Goal: Information Seeking & Learning: Obtain resource

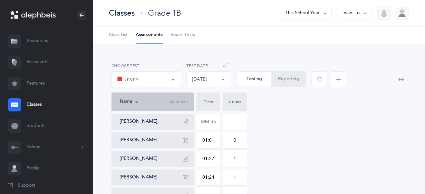
select select "2"
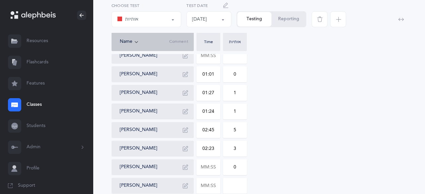
scroll to position [126, 0]
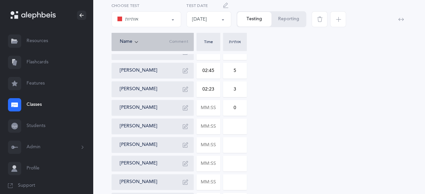
click at [340, 132] on div "[PERSON_NAME] [PERSON_NAME] 01:01 0 [PERSON_NAME] 01:27 1 [PERSON_NAME] 01:24 1…" at bounding box center [259, 144] width 295 height 313
click at [218, 108] on input "text" at bounding box center [208, 107] width 23 height 15
type input "01:37"
click at [214, 124] on input "text" at bounding box center [208, 126] width 23 height 15
type input "01:19"
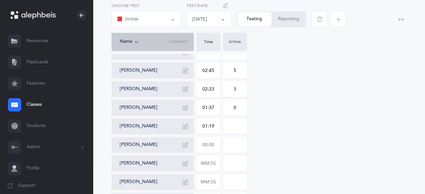
type input "0"
click at [218, 145] on input "text" at bounding box center [208, 144] width 23 height 15
click at [216, 162] on input "text" at bounding box center [208, 163] width 23 height 15
type input "01:54"
click at [238, 165] on input "0" at bounding box center [234, 163] width 23 height 15
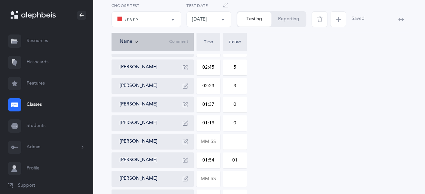
scroll to position [158, 0]
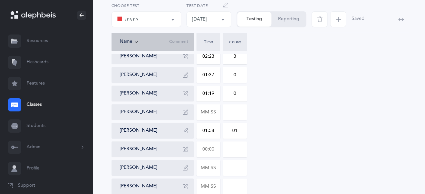
type input "01"
click at [213, 150] on input "text" at bounding box center [208, 149] width 23 height 15
type input "01:04"
click at [241, 150] on input "0" at bounding box center [234, 149] width 23 height 15
type input "01"
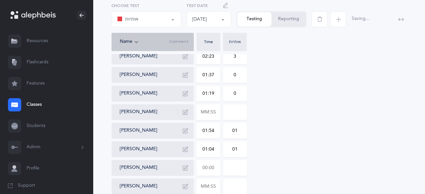
click at [217, 170] on input "text" at bounding box center [208, 167] width 23 height 15
type input "01:28"
type input "0"
click at [238, 171] on input "0" at bounding box center [234, 167] width 23 height 15
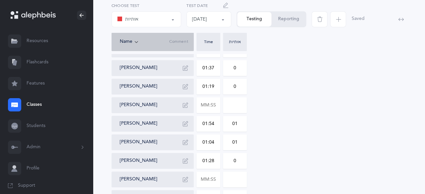
scroll to position [167, 0]
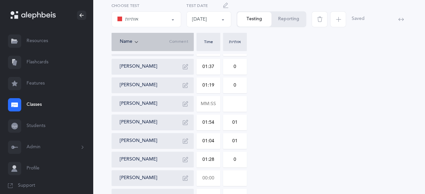
click at [215, 177] on input "text" at bounding box center [208, 178] width 23 height 15
type input "03:00"
click at [242, 180] on input "0" at bounding box center [234, 178] width 23 height 15
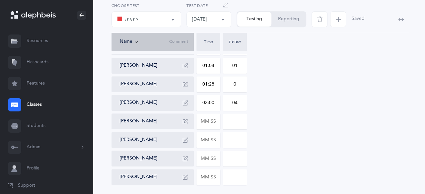
scroll to position [243, 0]
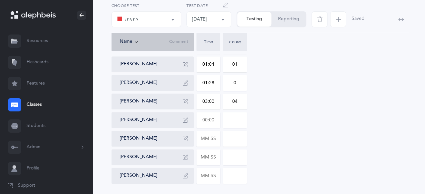
type input "04"
click at [216, 121] on input "text" at bounding box center [208, 120] width 23 height 15
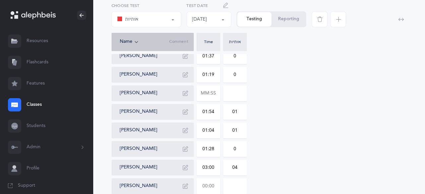
scroll to position [177, 0]
click at [216, 96] on input "text" at bounding box center [208, 93] width 23 height 15
type input "00:04"
type input "01:45"
click at [241, 96] on input at bounding box center [234, 93] width 23 height 15
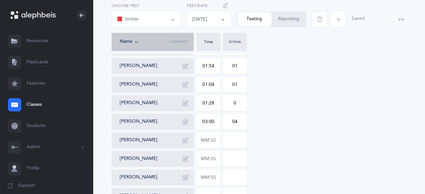
scroll to position [224, 0]
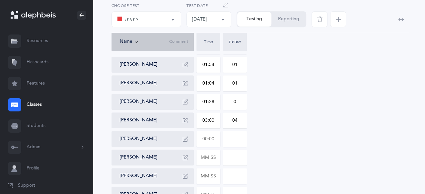
type input "08"
click at [214, 136] on input "text" at bounding box center [208, 139] width 23 height 15
type input "00:50"
click at [215, 161] on input "text" at bounding box center [208, 157] width 23 height 15
type input "0"
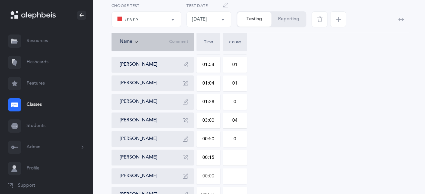
type input "01:58"
click at [240, 158] on input "0" at bounding box center [234, 157] width 23 height 15
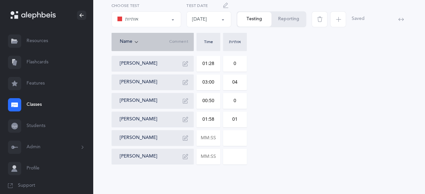
scroll to position [265, 0]
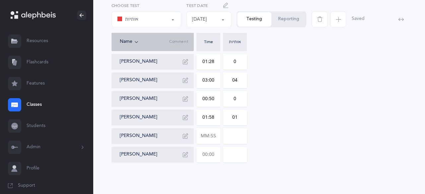
type input "01"
click at [216, 154] on input "text" at bounding box center [208, 154] width 23 height 15
type input "01:21"
type input "0"
click at [238, 154] on input "0" at bounding box center [234, 154] width 23 height 15
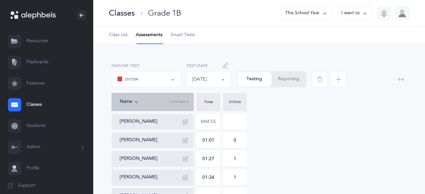
scroll to position [0, 0]
click at [298, 80] on button "Reporting" at bounding box center [289, 79] width 34 height 15
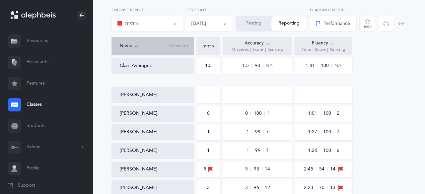
scroll to position [39, 0]
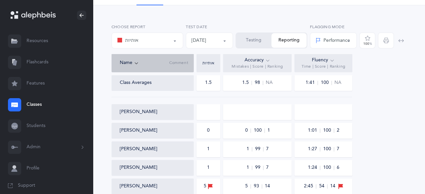
click at [387, 40] on div at bounding box center [395, 39] width 25 height 30
click at [386, 42] on div at bounding box center [395, 39] width 25 height 30
click at [388, 40] on div at bounding box center [395, 39] width 25 height 30
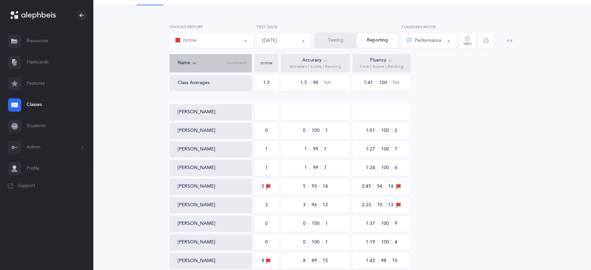
click at [425, 29] on div "אותיות אותיות אותיות Choose test [DATE] [DATE] [DATE] [DATE] [DATE] Test Date T…" at bounding box center [342, 222] width 461 height 402
click at [425, 42] on span "button" at bounding box center [486, 41] width 16 height 16
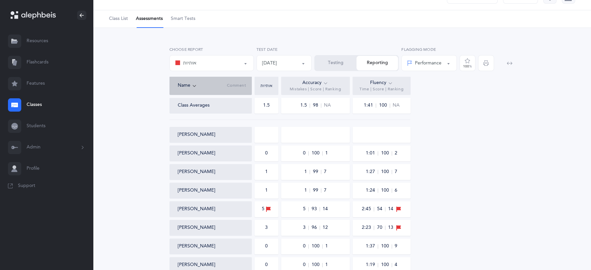
scroll to position [12, 0]
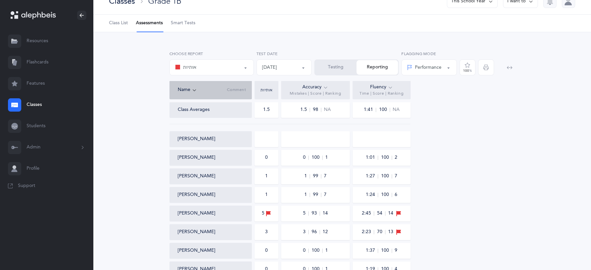
click at [144, 24] on li "Assessments" at bounding box center [149, 23] width 27 height 17
click at [117, 25] on span "Class List" at bounding box center [118, 23] width 19 height 7
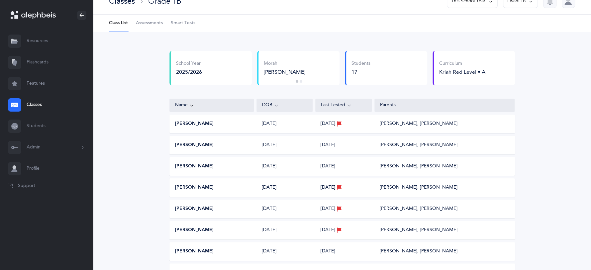
click at [144, 25] on span "Assessments" at bounding box center [149, 23] width 27 height 7
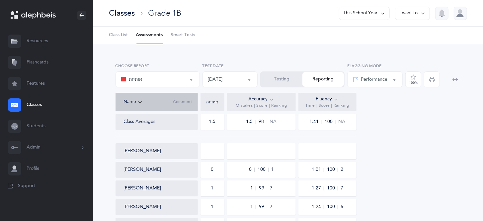
click at [40, 44] on link "Resources" at bounding box center [46, 41] width 93 height 21
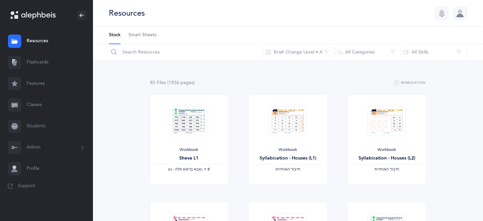
click at [138, 58] on input "text" at bounding box center [186, 52] width 155 height 16
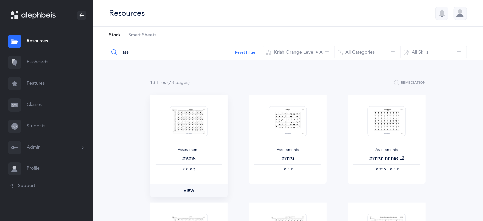
click at [187, 189] on span "View" at bounding box center [189, 191] width 11 height 6
click at [297, 50] on button "Kriah Orange Level • A" at bounding box center [299, 52] width 72 height 16
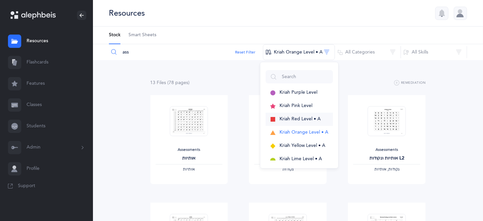
click at [303, 120] on span "Kriah Red Level • A" at bounding box center [300, 118] width 41 height 5
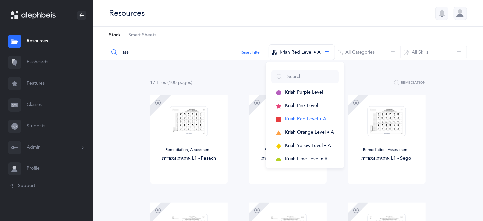
click at [155, 52] on input "ass" at bounding box center [189, 52] width 160 height 16
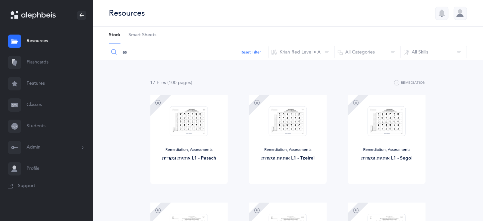
type input "a"
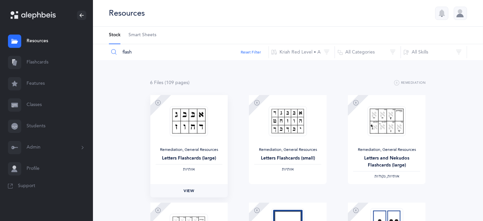
type input "flash"
click at [184, 194] on link "View" at bounding box center [189, 190] width 78 height 13
